Goal: Task Accomplishment & Management: Use online tool/utility

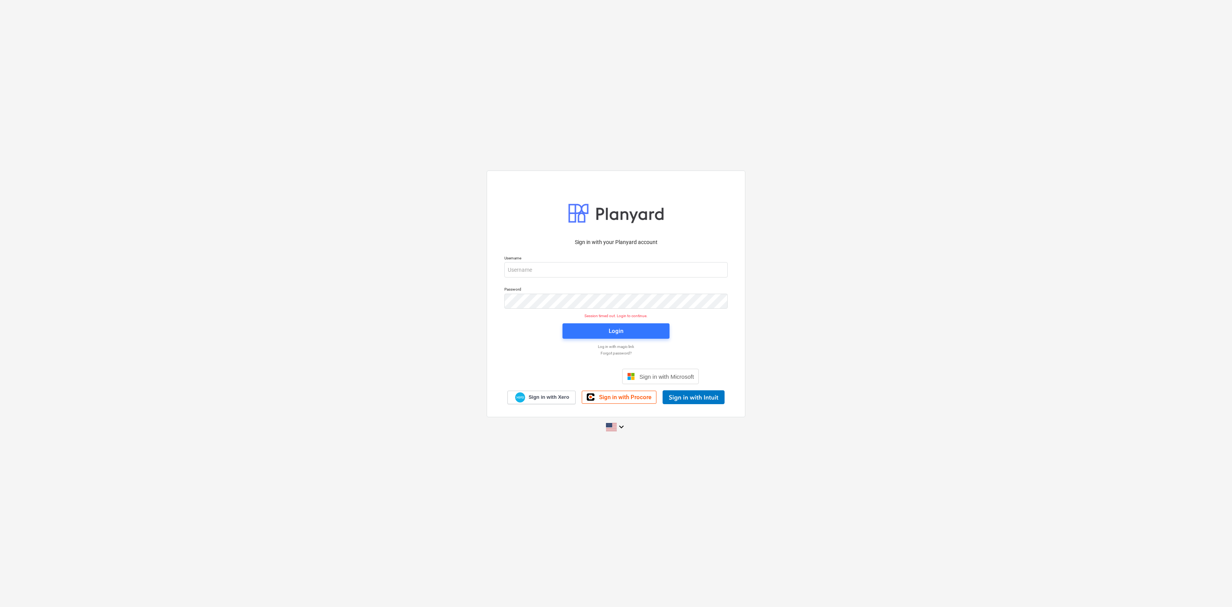
type input "[EMAIL_ADDRESS][DOMAIN_NAME]"
click at [632, 326] on span "Login" at bounding box center [616, 331] width 89 height 10
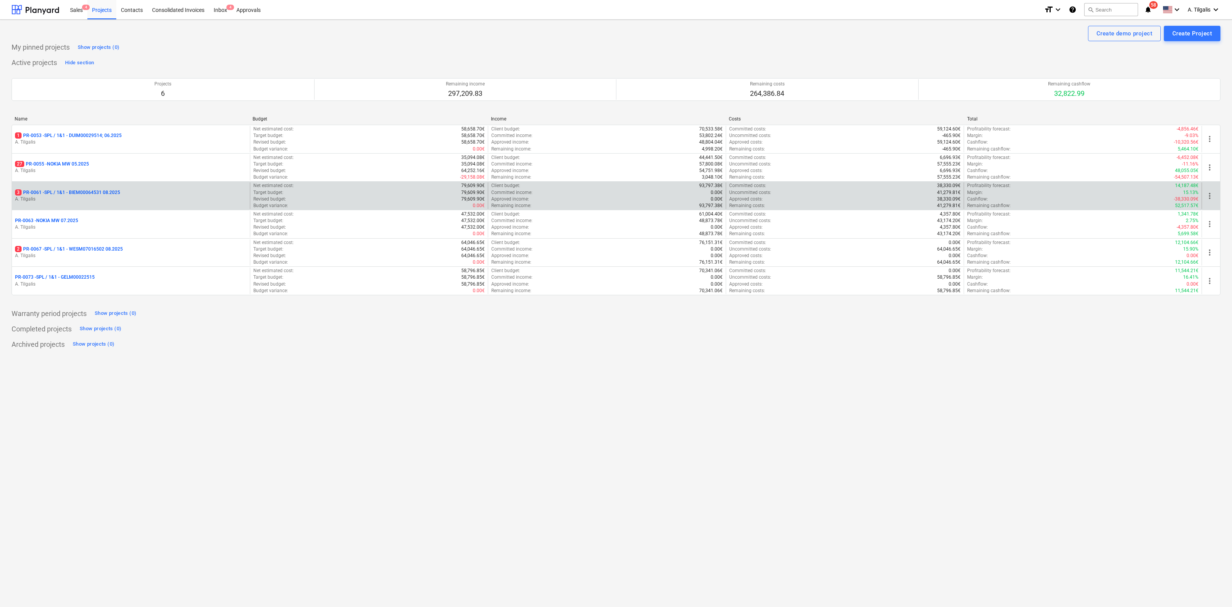
click at [93, 190] on p "3 PR-0061 - SPL / 1&1 - BIEM00064531 08.2025" at bounding box center [67, 192] width 105 height 7
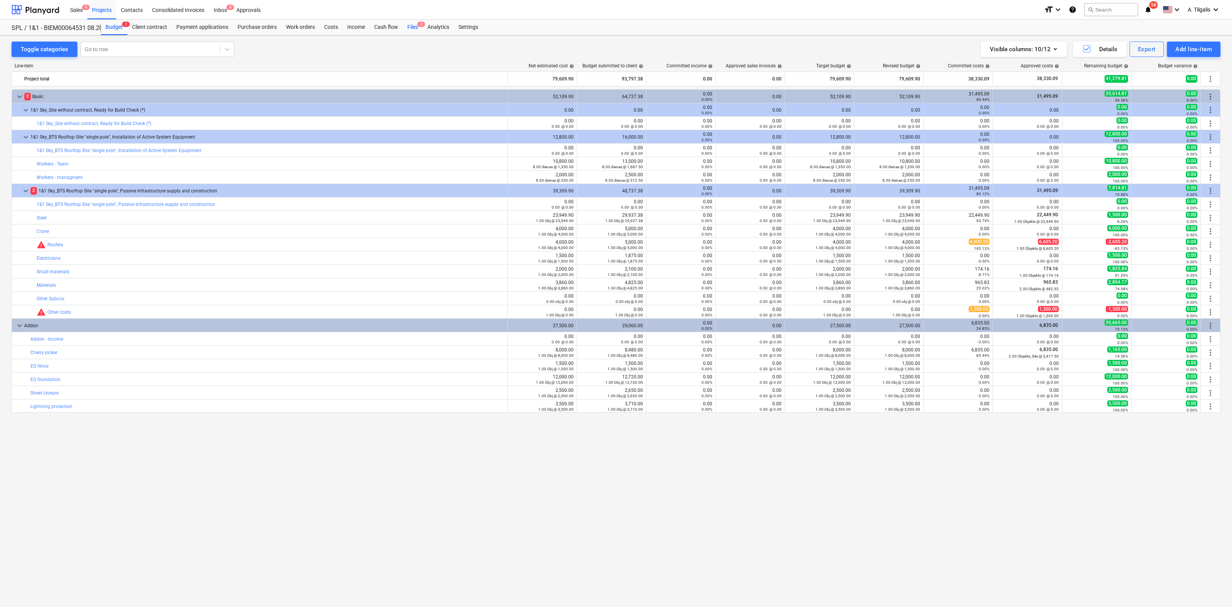
click at [405, 28] on div "Files 3" at bounding box center [413, 27] width 20 height 15
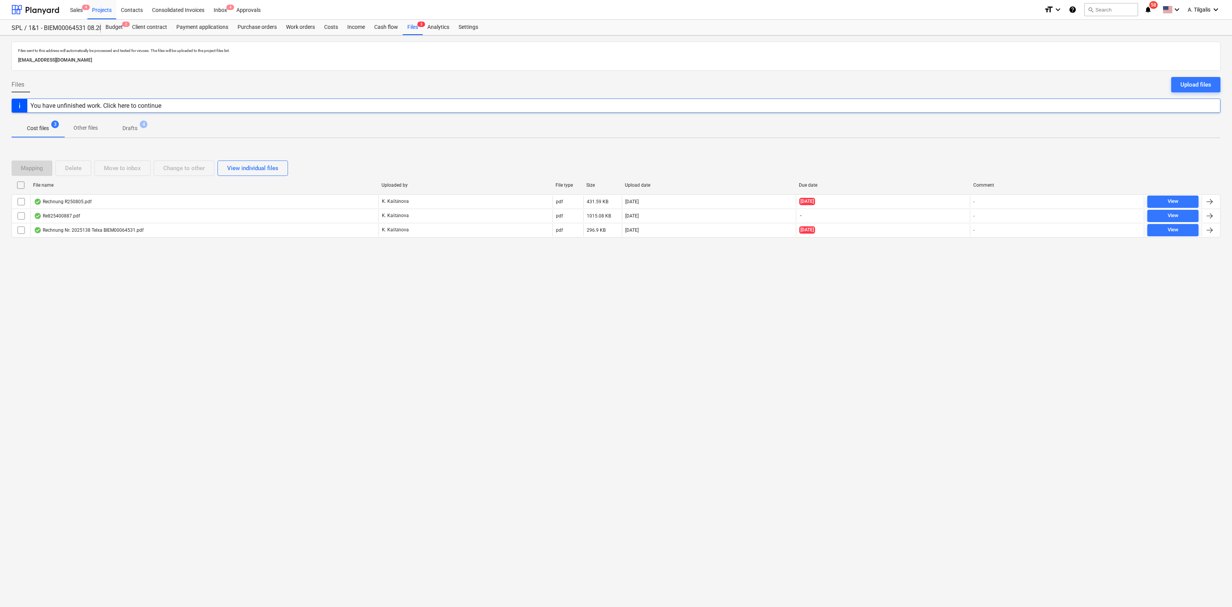
click at [132, 127] on p "Drafts" at bounding box center [129, 128] width 15 height 8
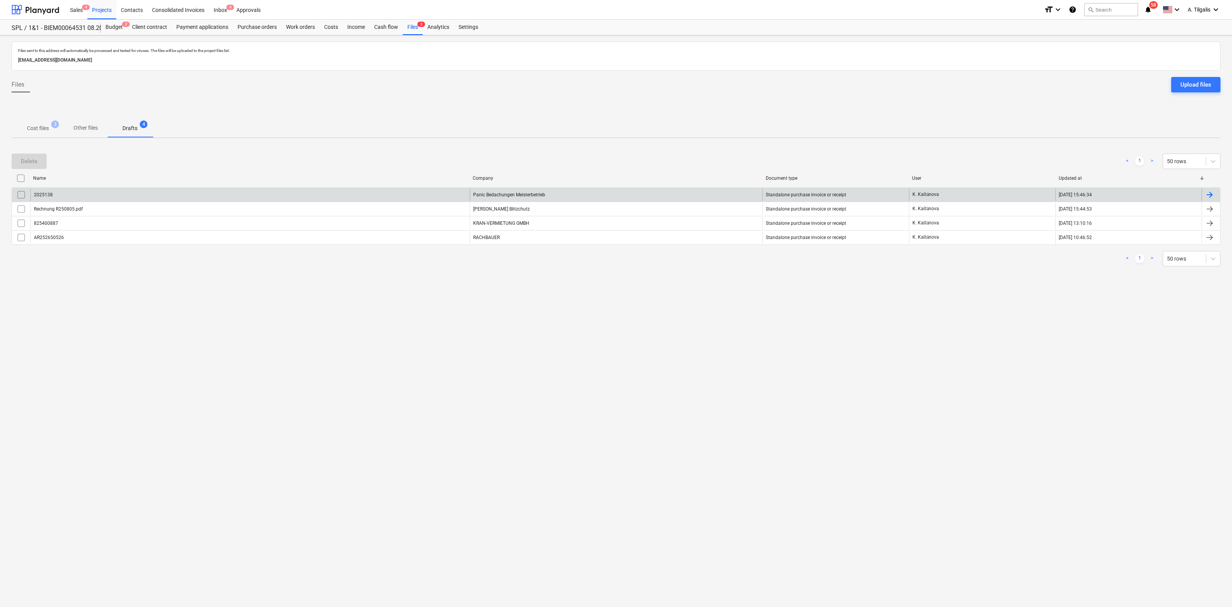
click at [1212, 195] on div at bounding box center [1209, 194] width 9 height 9
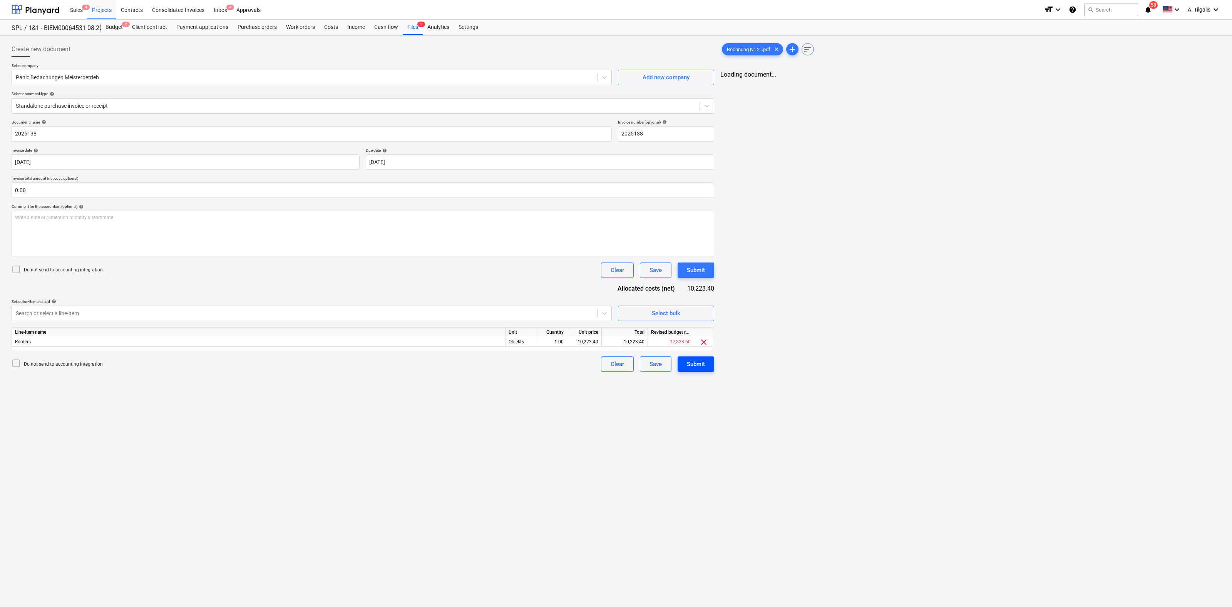
click at [696, 367] on div "Submit" at bounding box center [696, 364] width 18 height 10
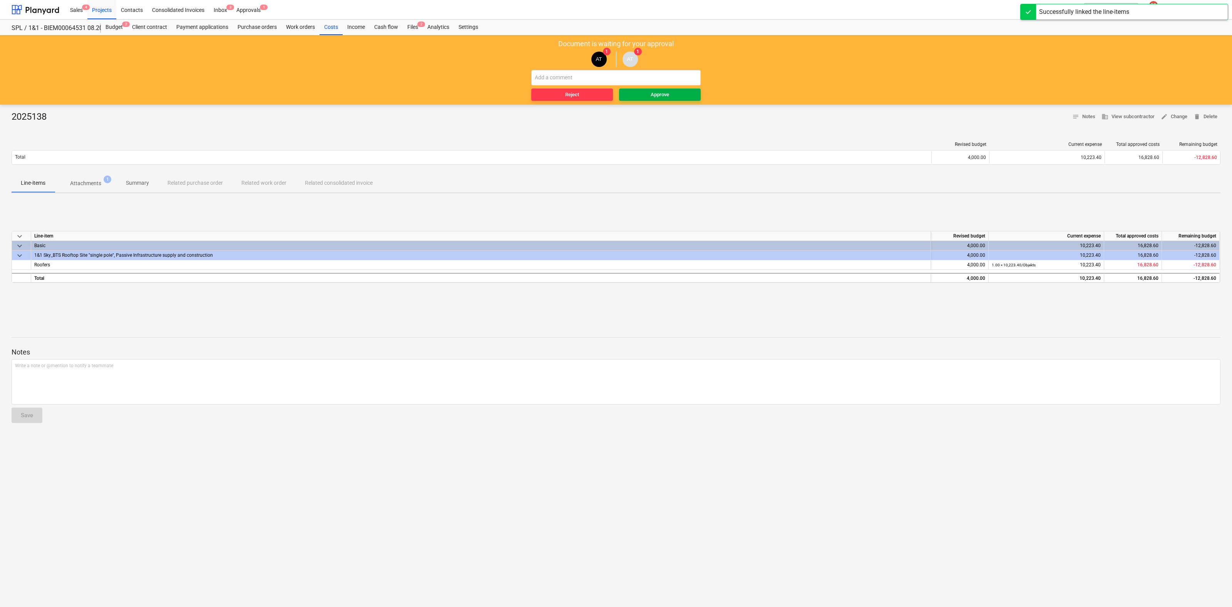
click at [682, 91] on span "Approve" at bounding box center [659, 94] width 75 height 9
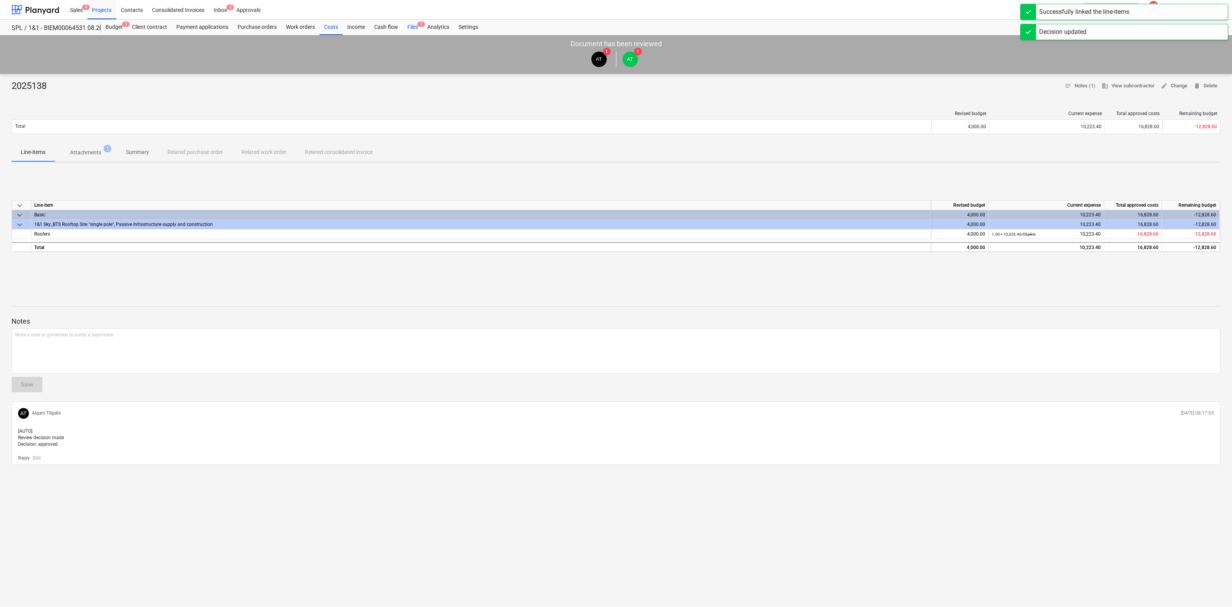
click at [416, 25] on div "Files 2" at bounding box center [413, 27] width 20 height 15
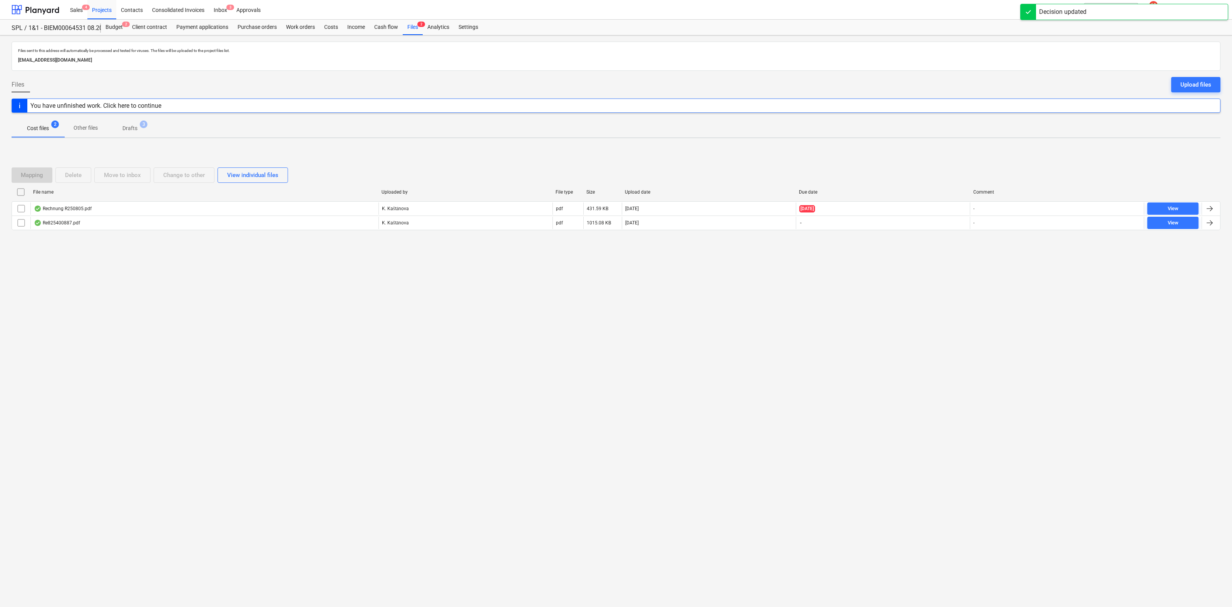
click at [132, 132] on p "Drafts" at bounding box center [129, 128] width 15 height 8
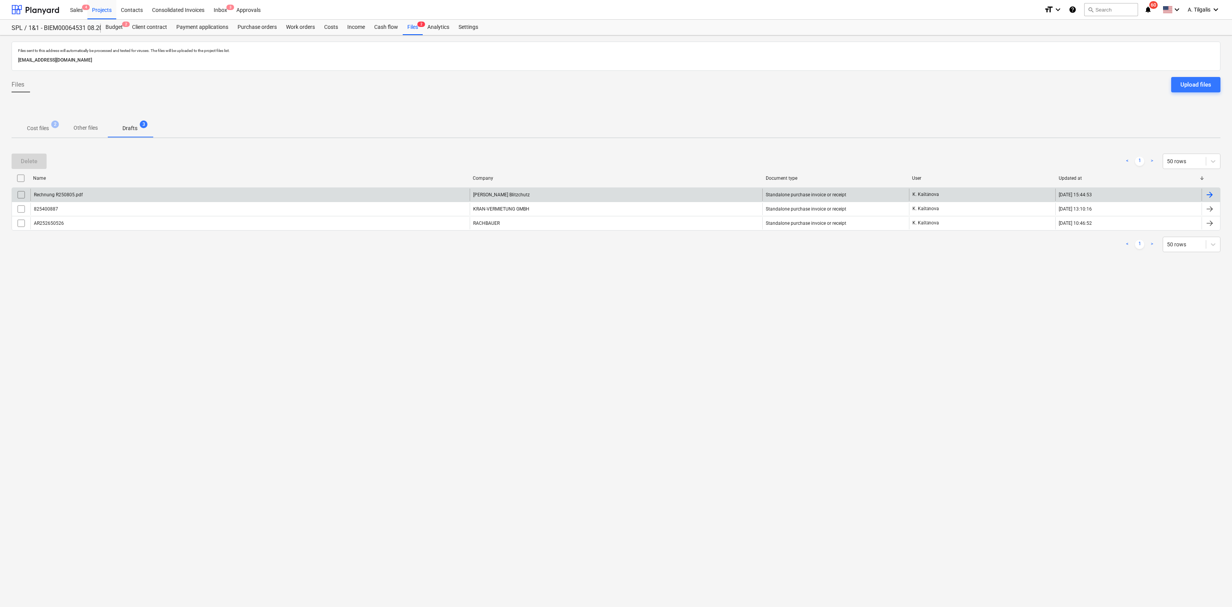
click at [1208, 192] on div at bounding box center [1209, 194] width 9 height 9
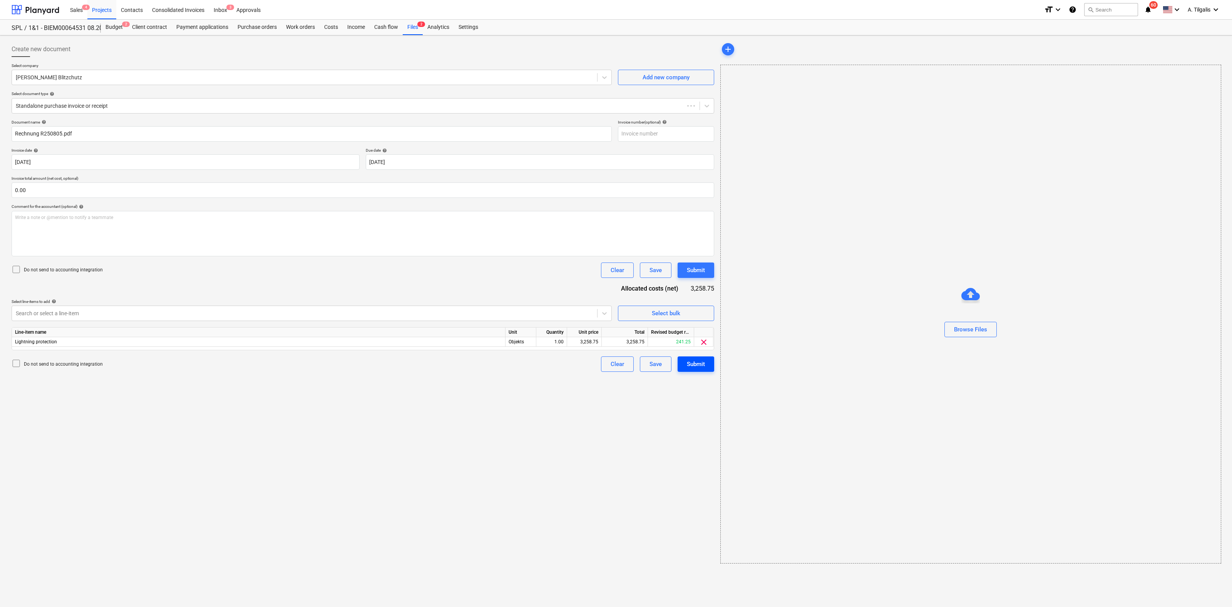
click at [698, 366] on div "Submit" at bounding box center [696, 364] width 18 height 10
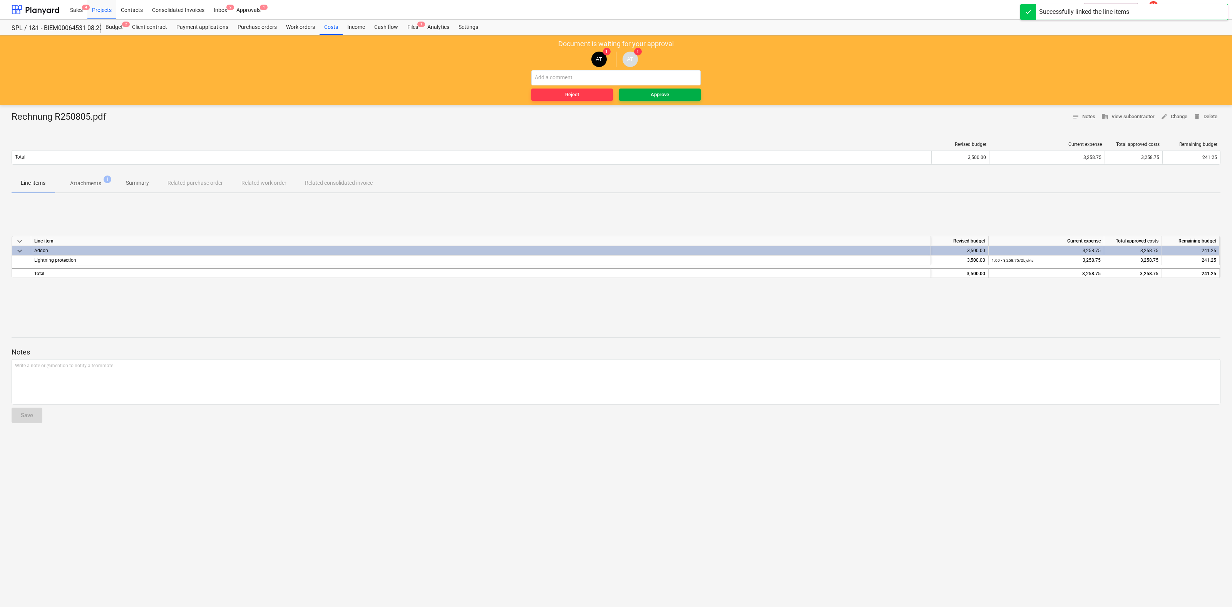
click at [662, 95] on div "Approve" at bounding box center [659, 94] width 18 height 9
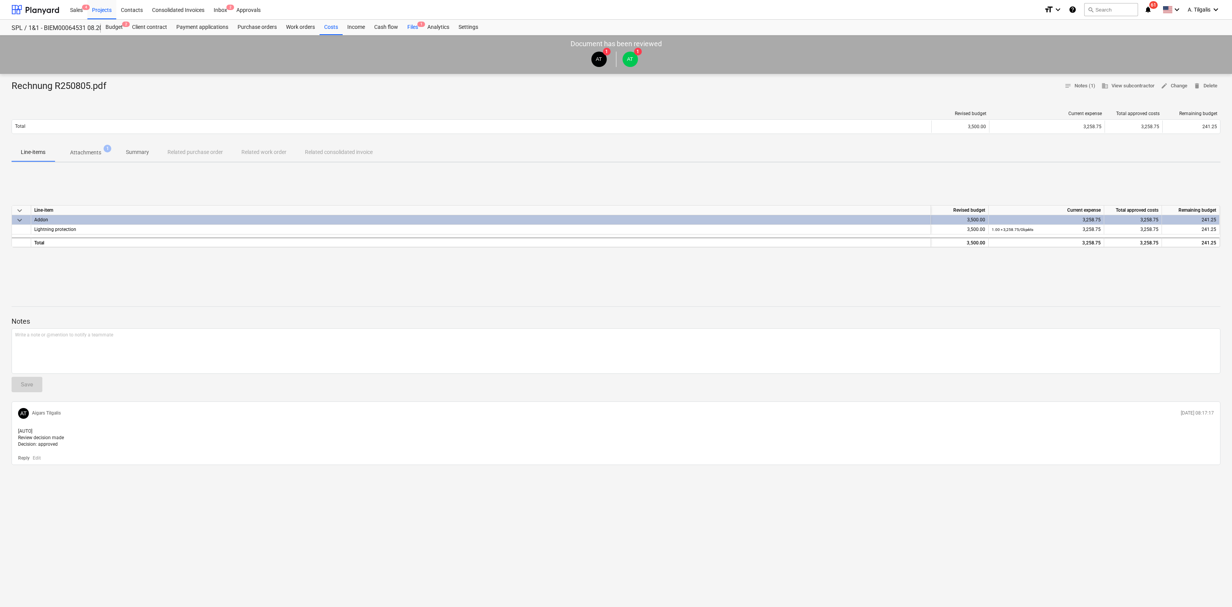
click at [413, 24] on div "Files 1" at bounding box center [413, 27] width 20 height 15
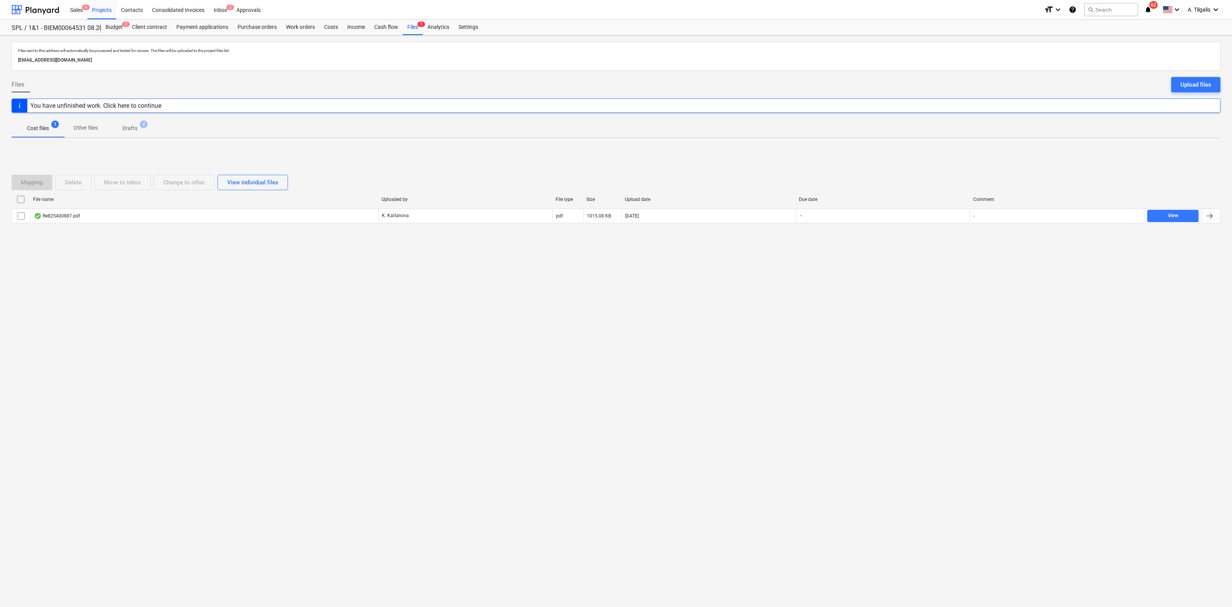
click at [132, 129] on p "Drafts" at bounding box center [129, 128] width 15 height 8
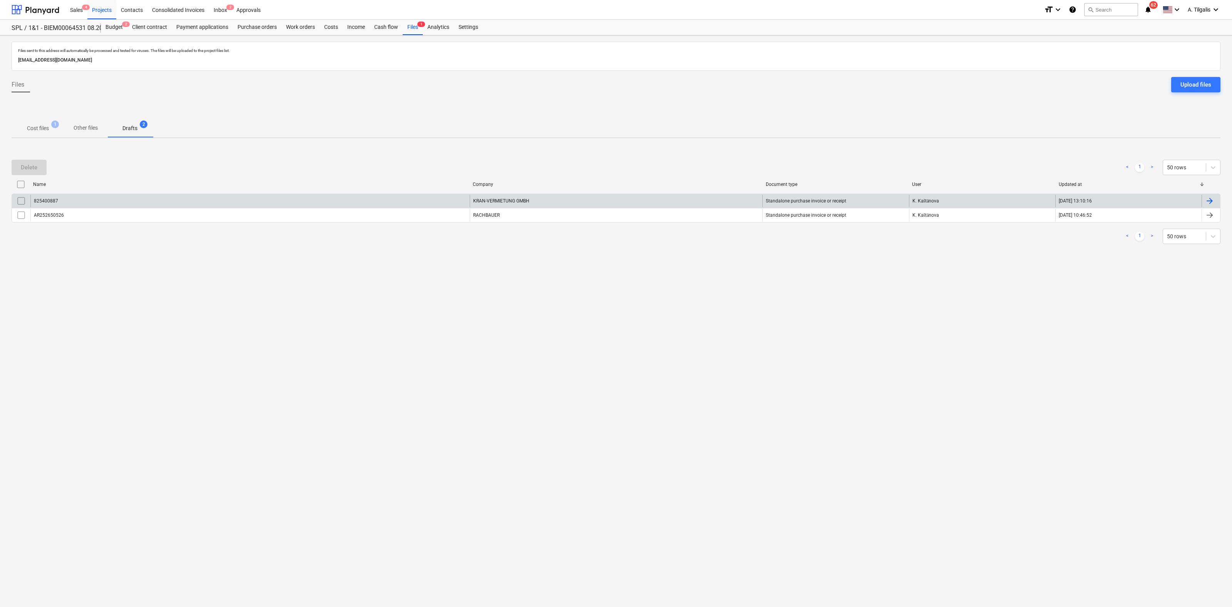
click at [1207, 201] on div at bounding box center [1209, 200] width 9 height 9
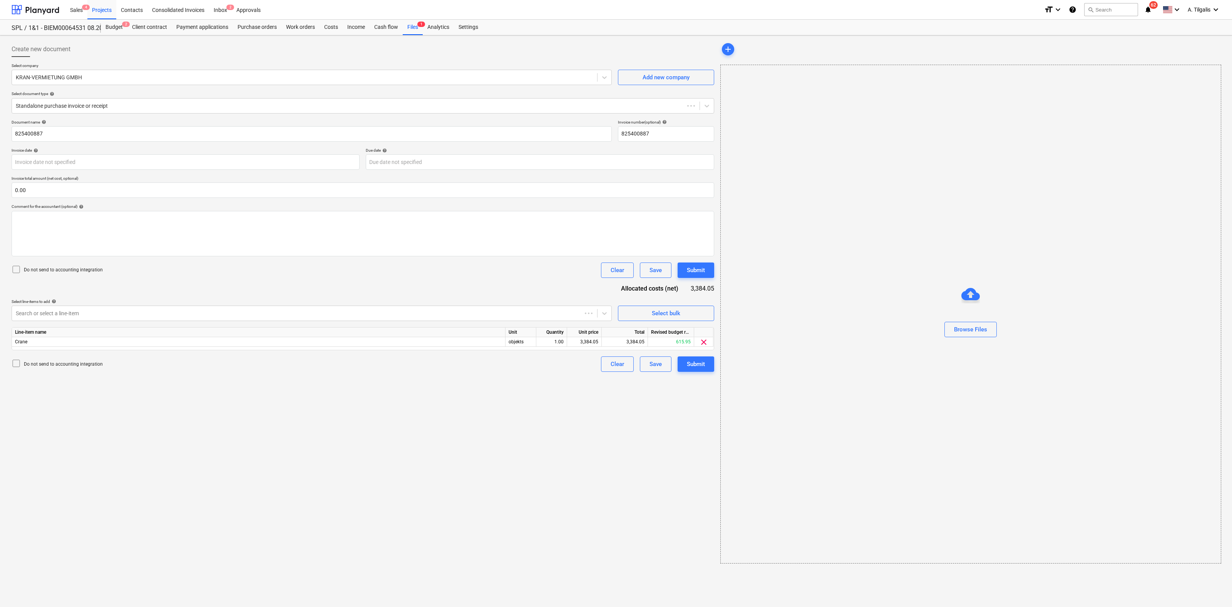
type input "825400887"
type input "0.00"
click at [696, 367] on div "Submit" at bounding box center [696, 364] width 18 height 10
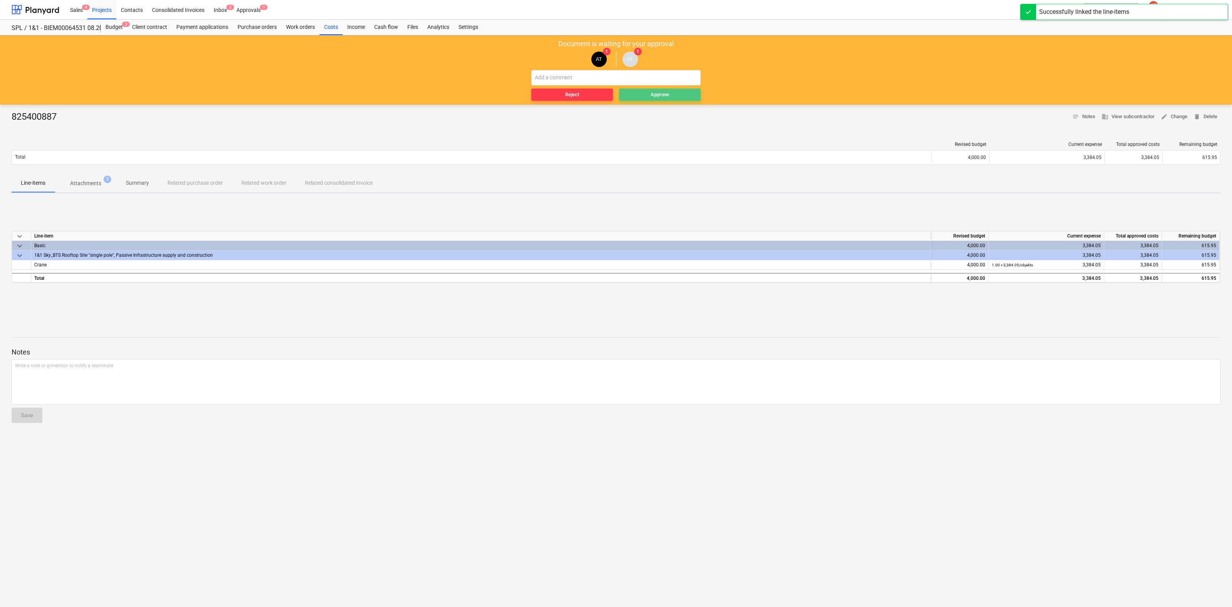
click at [687, 95] on span "Approve" at bounding box center [659, 94] width 75 height 9
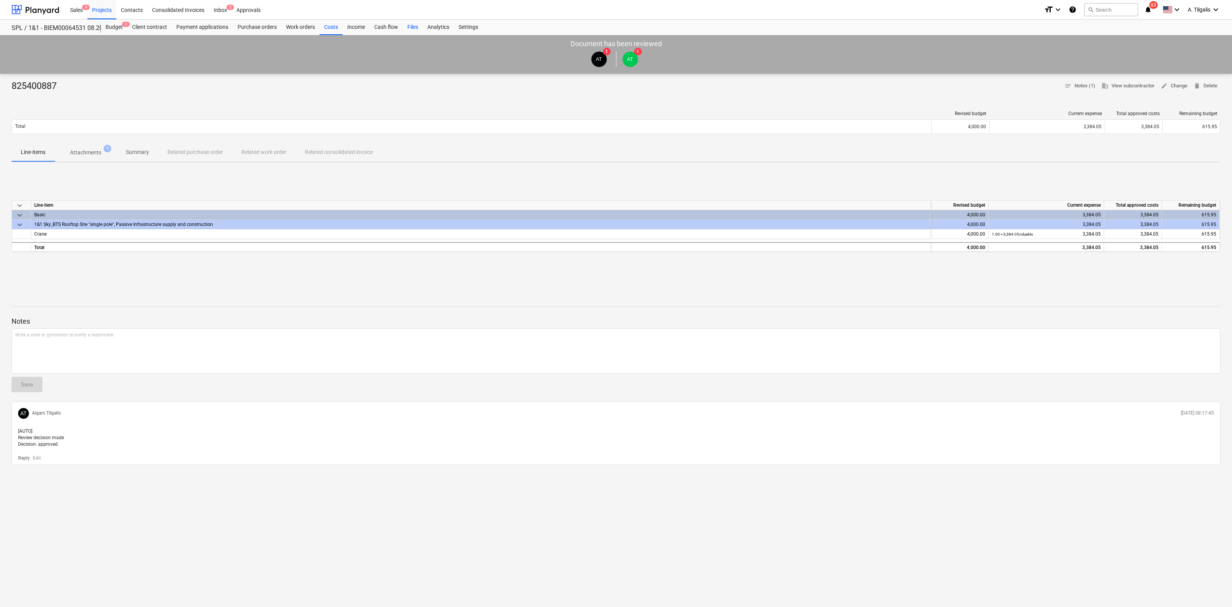
click at [411, 28] on div "Files" at bounding box center [413, 27] width 20 height 15
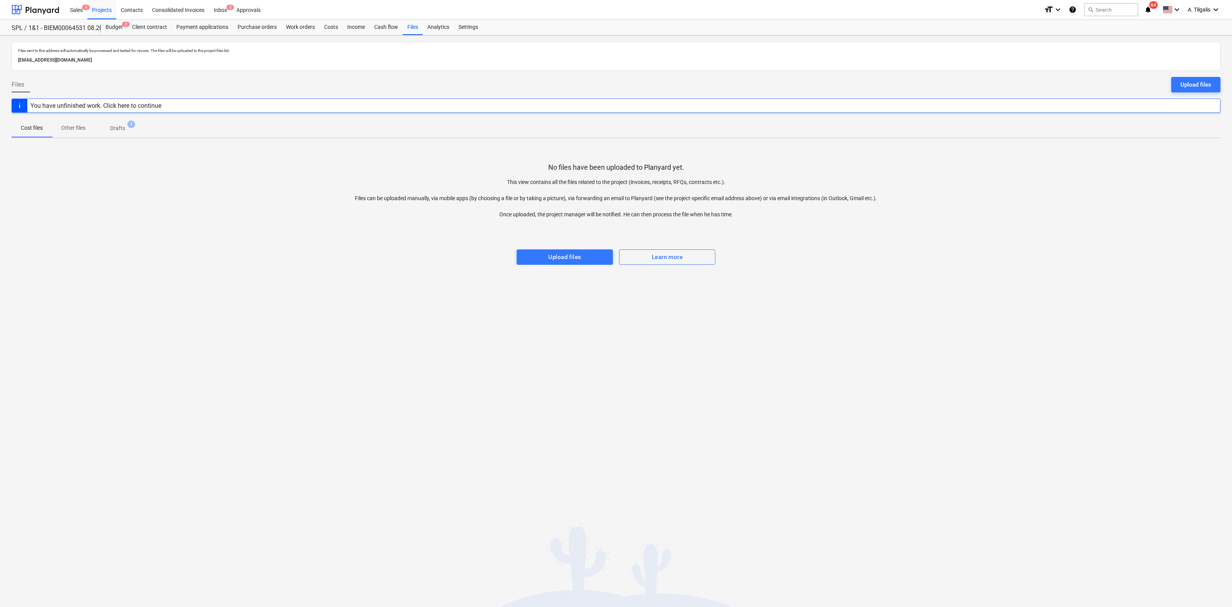
click at [119, 130] on p "Drafts" at bounding box center [117, 128] width 15 height 8
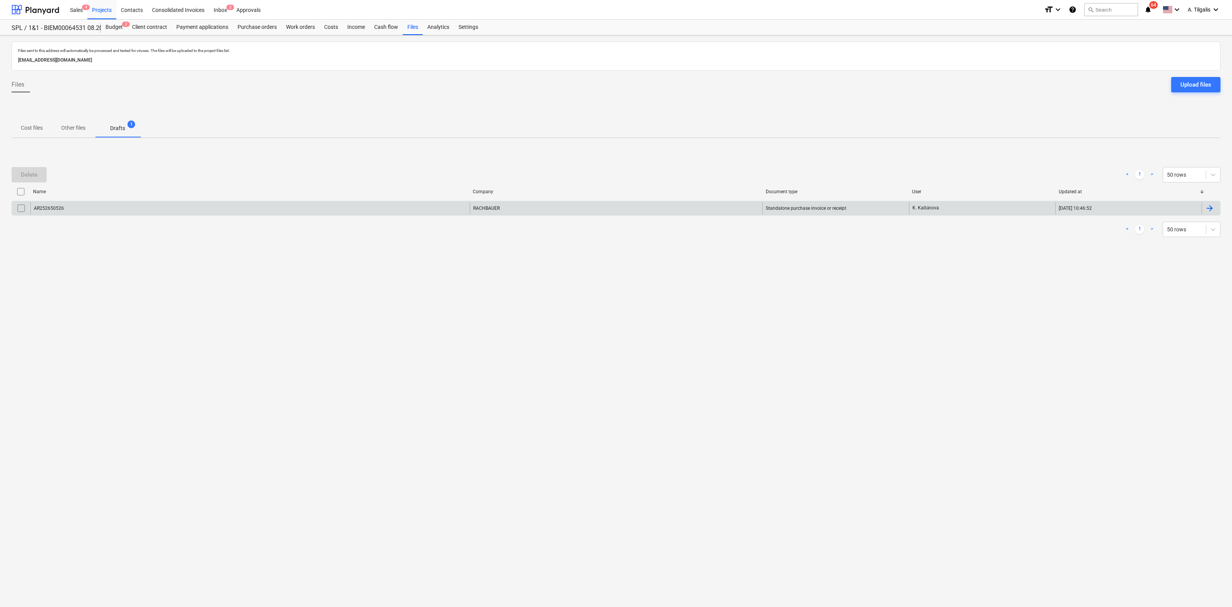
click at [1212, 207] on div at bounding box center [1209, 208] width 9 height 9
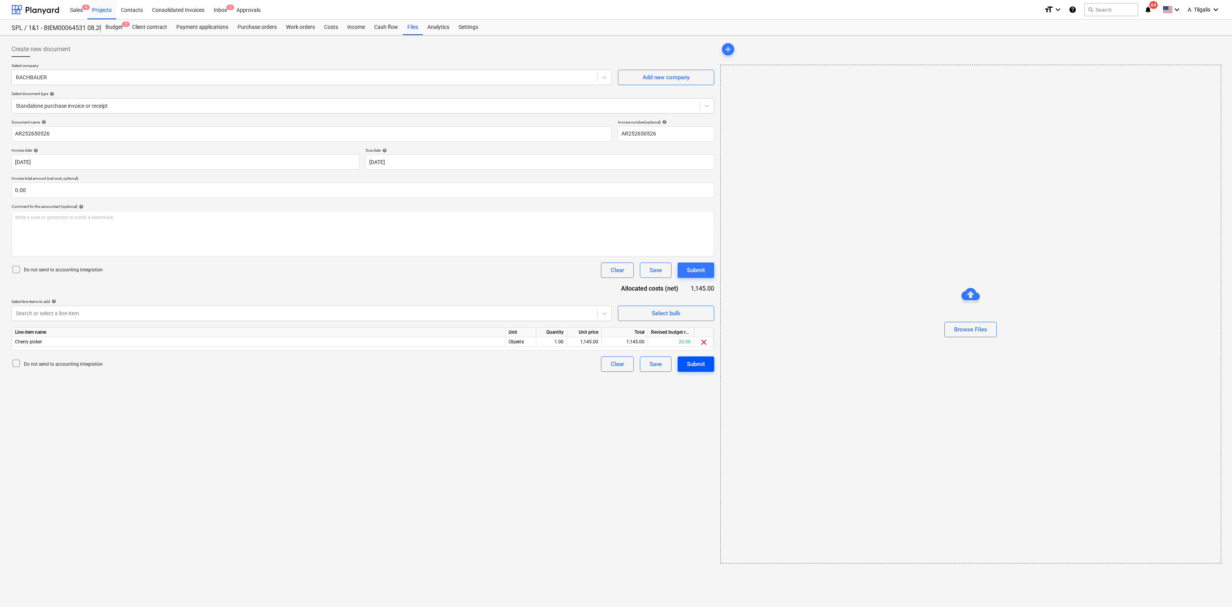
click at [700, 365] on div "Submit" at bounding box center [696, 364] width 18 height 10
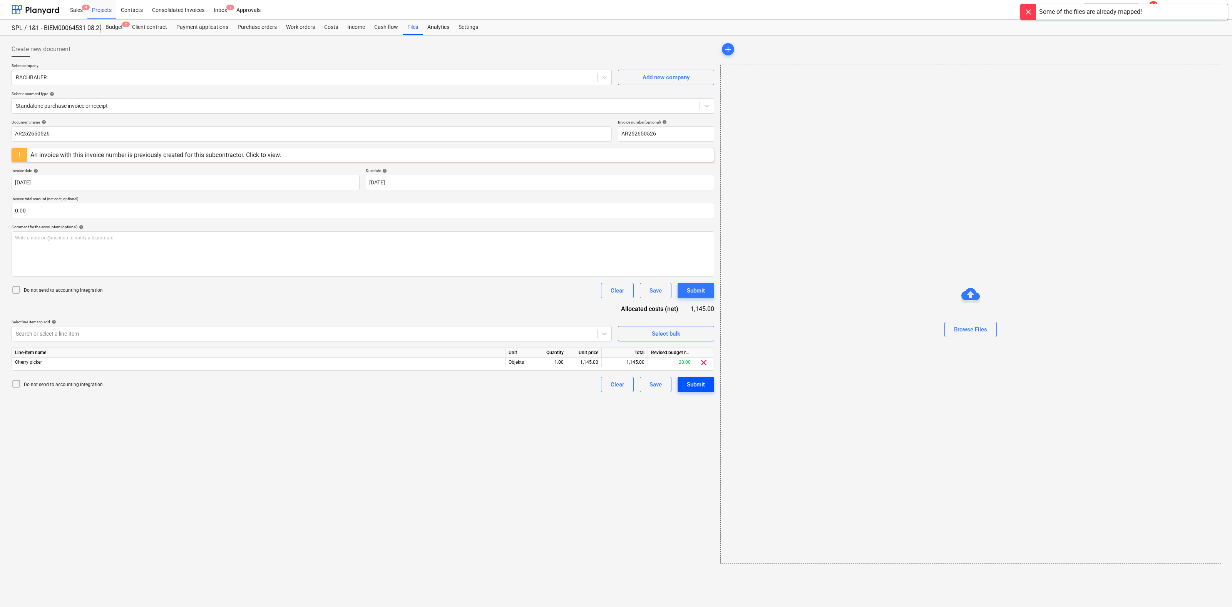
click at [694, 384] on div "Submit" at bounding box center [696, 384] width 18 height 10
click at [116, 27] on div "Budget 2" at bounding box center [114, 27] width 27 height 15
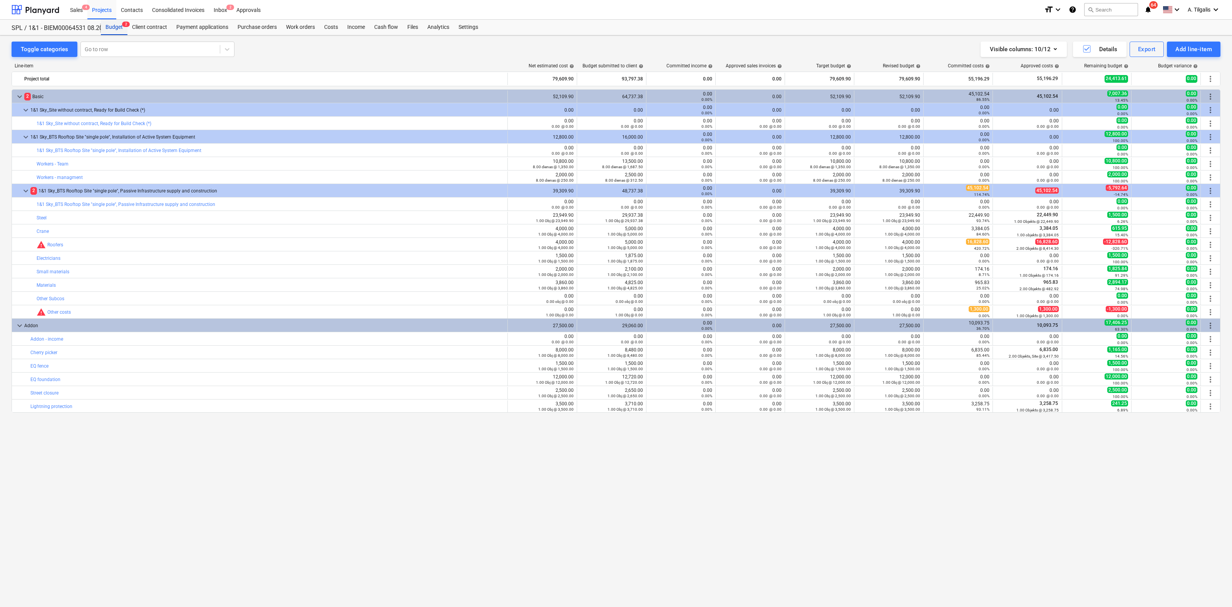
click at [119, 26] on div "Budget 2" at bounding box center [114, 27] width 27 height 15
click at [102, 8] on div "Projects" at bounding box center [101, 10] width 29 height 20
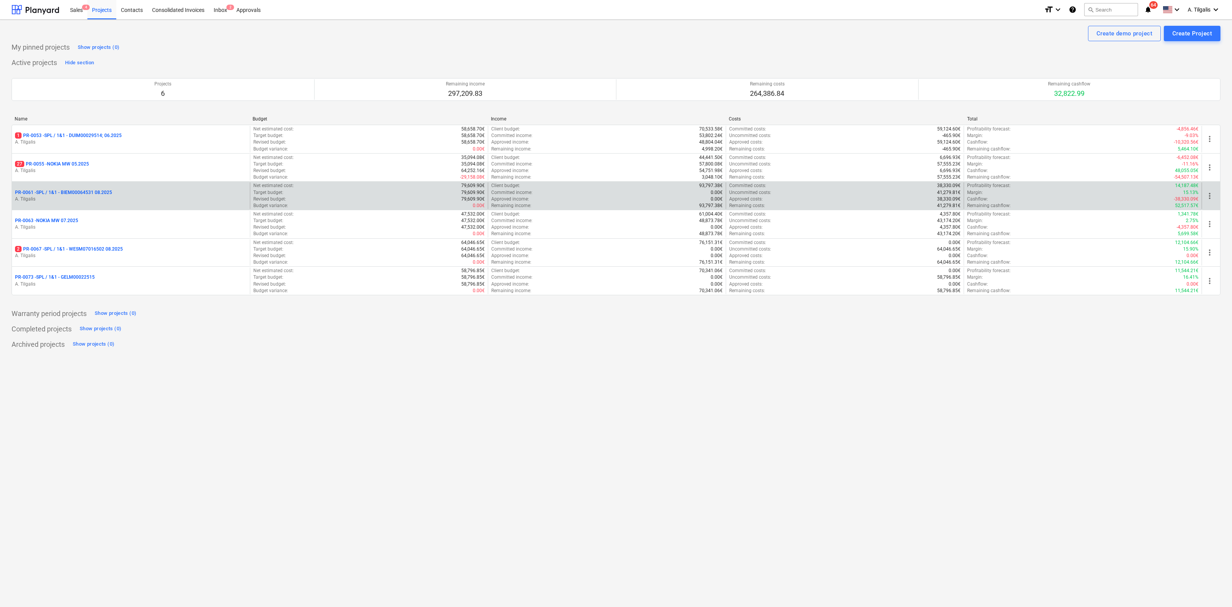
click at [95, 192] on p "PR-0061 - SPL / 1&1 - BIEM00064531 08.2025" at bounding box center [63, 192] width 97 height 7
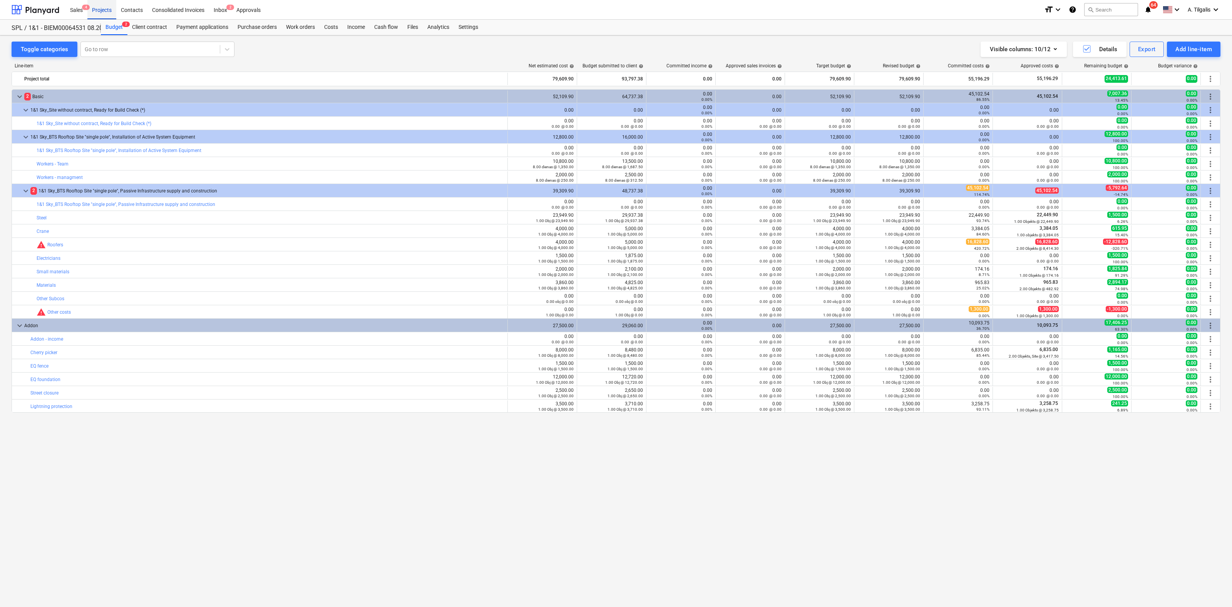
click at [101, 9] on div "Projects" at bounding box center [101, 10] width 29 height 20
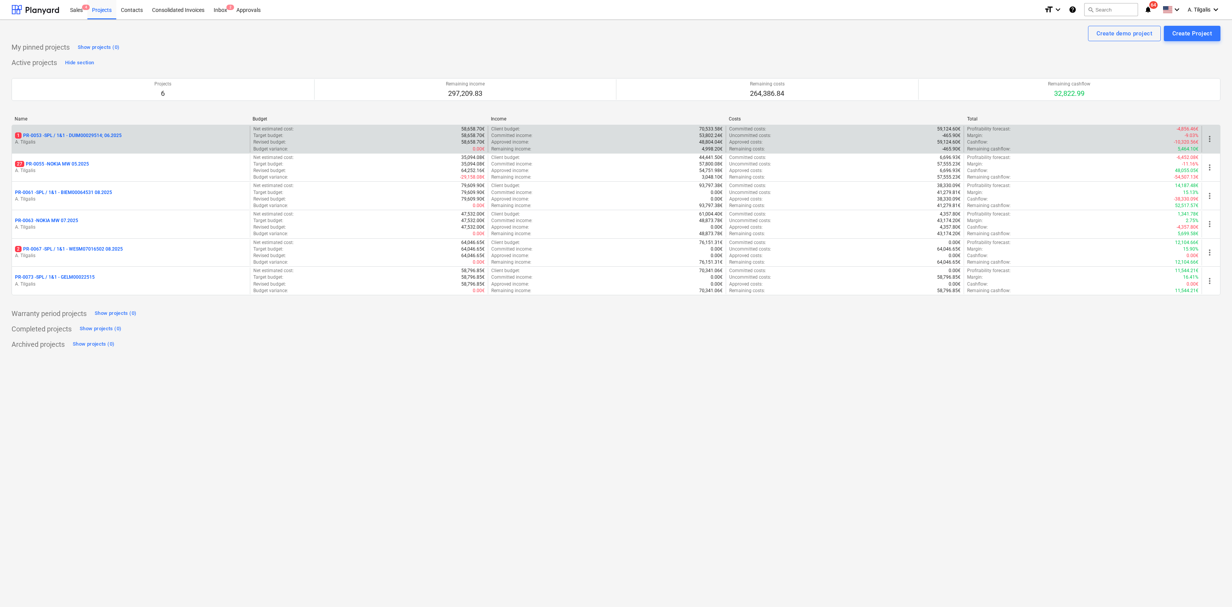
click at [94, 137] on p "1 PR-0053 - SPL / 1&1 - DUIM00029514; 06.2025" at bounding box center [68, 135] width 107 height 7
